Goal: Find contact information: Find contact information

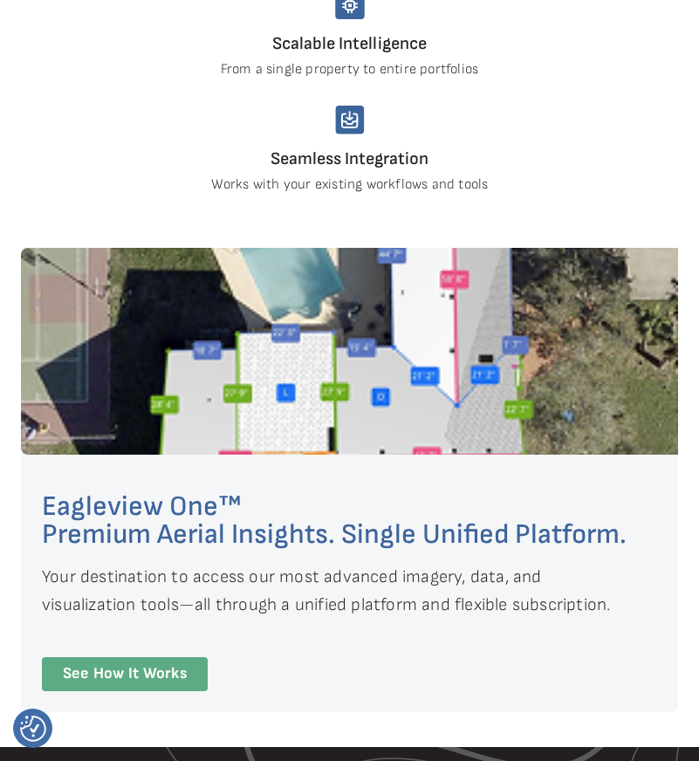
click at [167, 664] on link "See How It Works" at bounding box center [125, 674] width 166 height 34
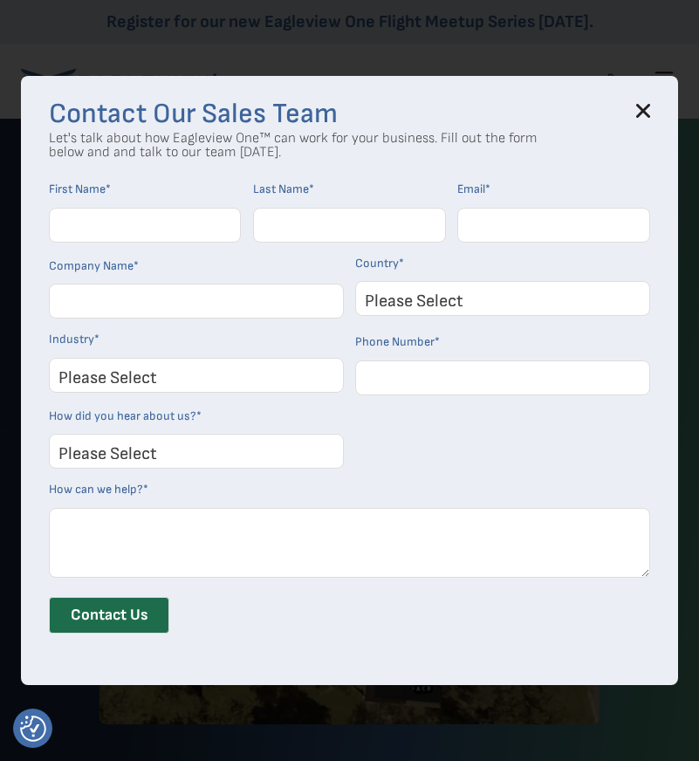
click at [651, 104] on div "Contact Our Sales Team Let's talk about how Eagleview One™ can work for your bu…" at bounding box center [349, 380] width 657 height 609
click at [640, 108] on icon at bounding box center [643, 111] width 11 height 11
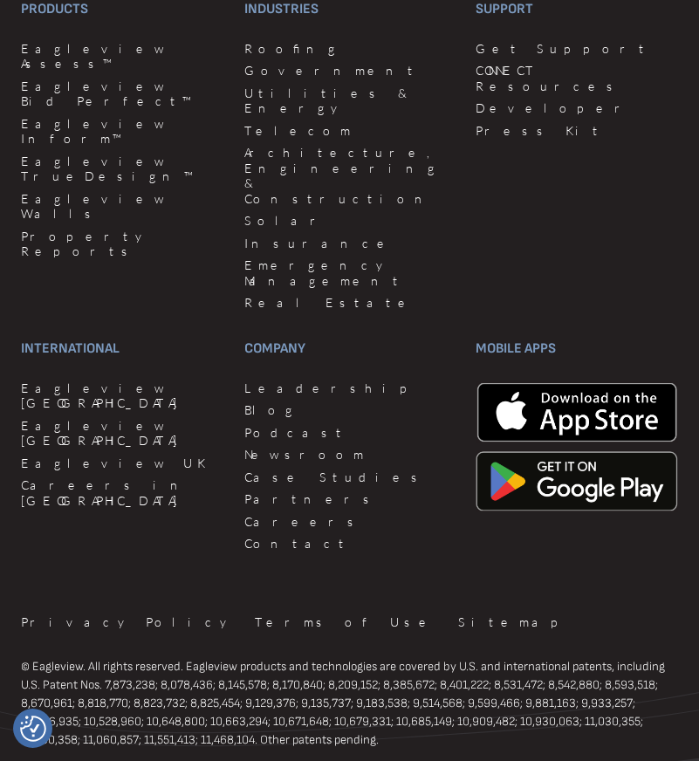
scroll to position [5759, 0]
